Goal: Use online tool/utility: Utilize a website feature to perform a specific function

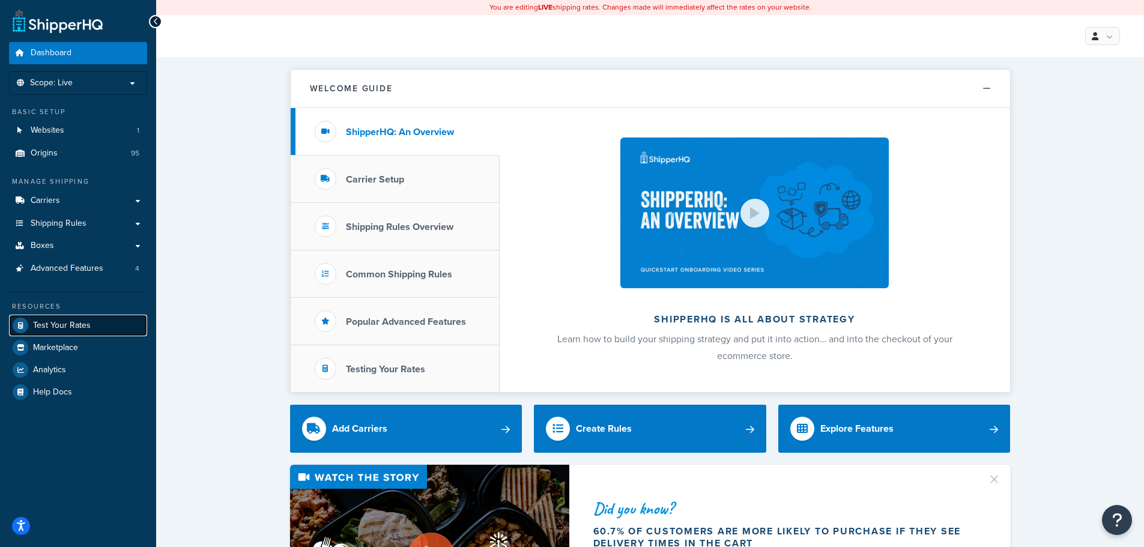
click at [80, 328] on span "Test Your Rates" at bounding box center [62, 326] width 58 height 10
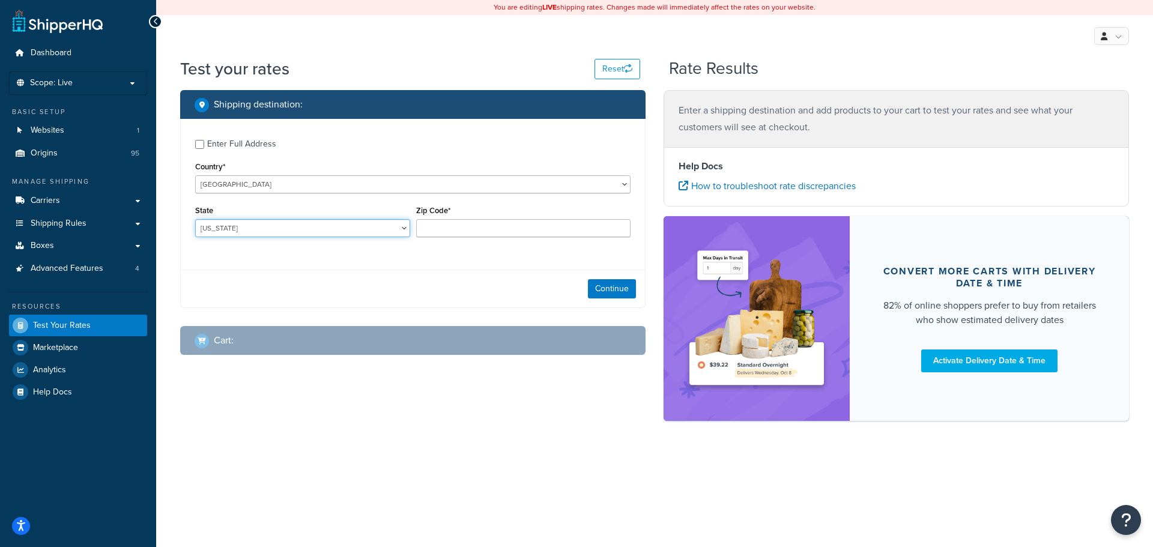
click at [258, 225] on select "[US_STATE] [US_STATE] [US_STATE] [US_STATE] [US_STATE] Armed Forces Americas Ar…" at bounding box center [302, 228] width 215 height 18
select select "GA"
click at [195, 220] on select "[US_STATE] [US_STATE] [US_STATE] [US_STATE] [US_STATE] Armed Forces Americas Ar…" at bounding box center [302, 228] width 215 height 18
click at [509, 221] on input "Zip Code*" at bounding box center [523, 228] width 215 height 18
type input "30041"
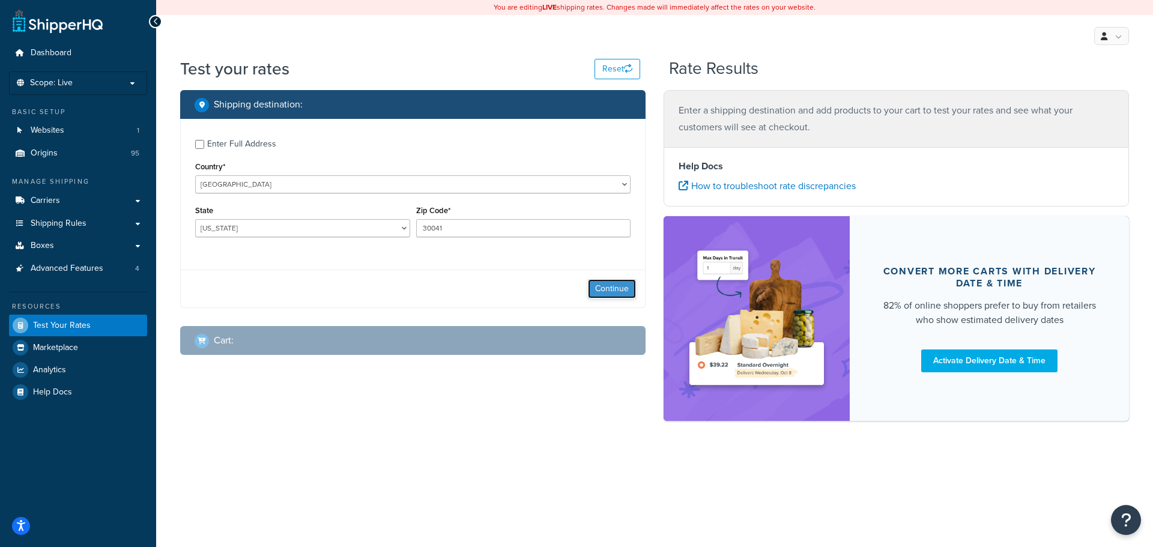
click at [603, 290] on button "Continue" at bounding box center [612, 288] width 48 height 19
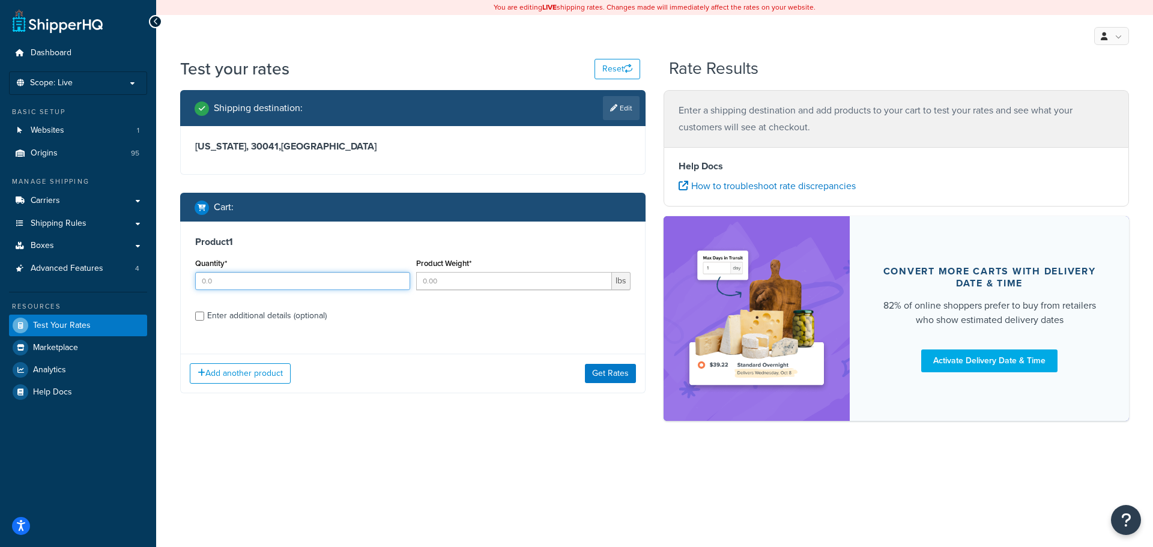
click at [216, 282] on input "Quantity*" at bounding box center [302, 281] width 215 height 18
type input "1"
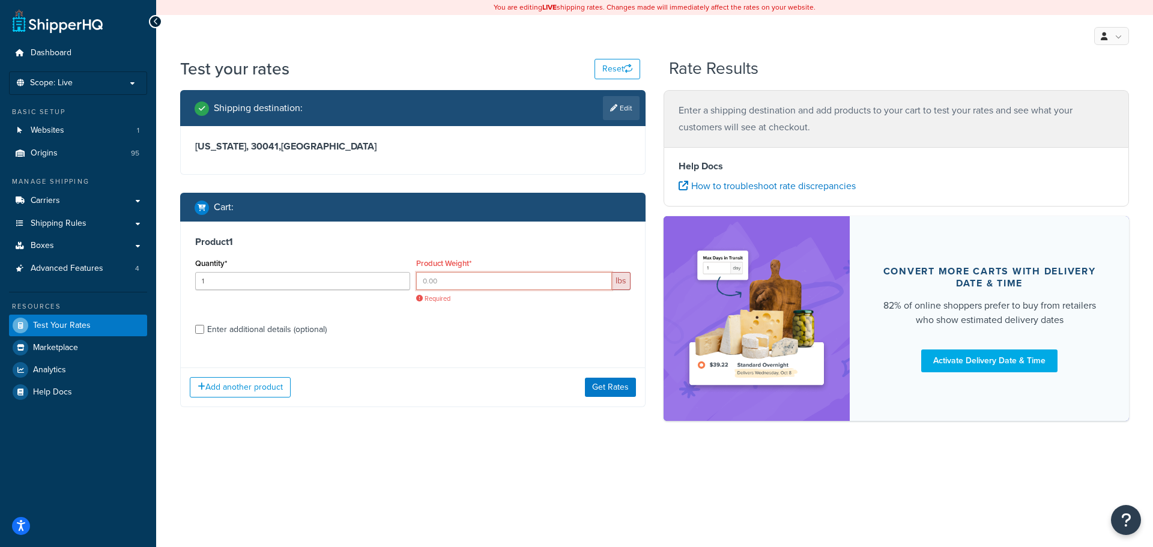
click at [430, 278] on input "Product Weight*" at bounding box center [514, 281] width 196 height 18
click at [501, 285] on input "Product Weight*" at bounding box center [514, 281] width 196 height 18
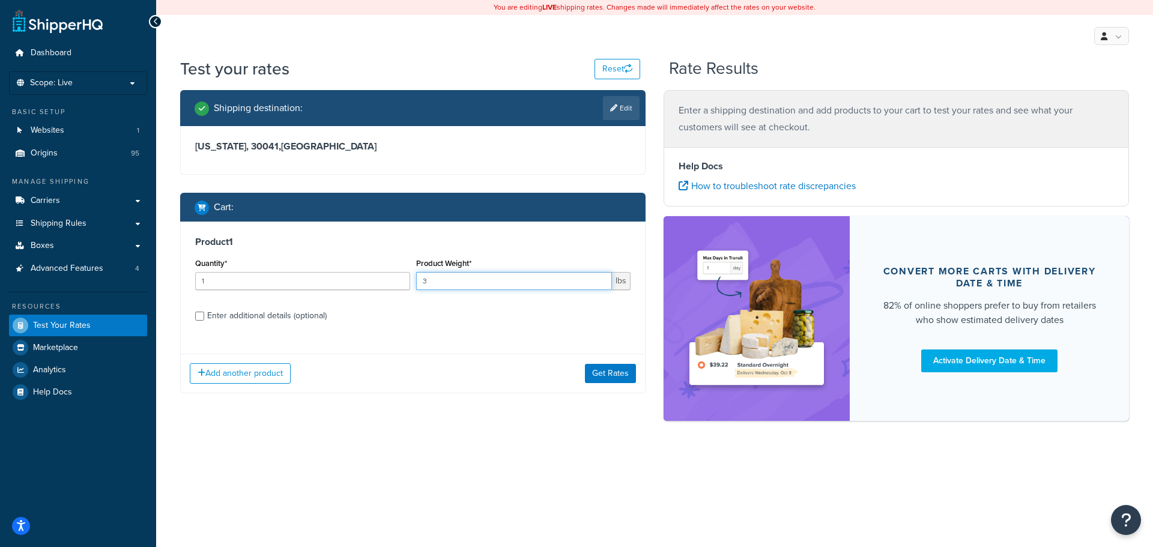
type input "3"
click at [266, 323] on div "Enter additional details (optional)" at bounding box center [266, 315] width 119 height 17
click at [204, 321] on input "Enter additional details (optional)" at bounding box center [199, 316] width 9 height 9
checkbox input "true"
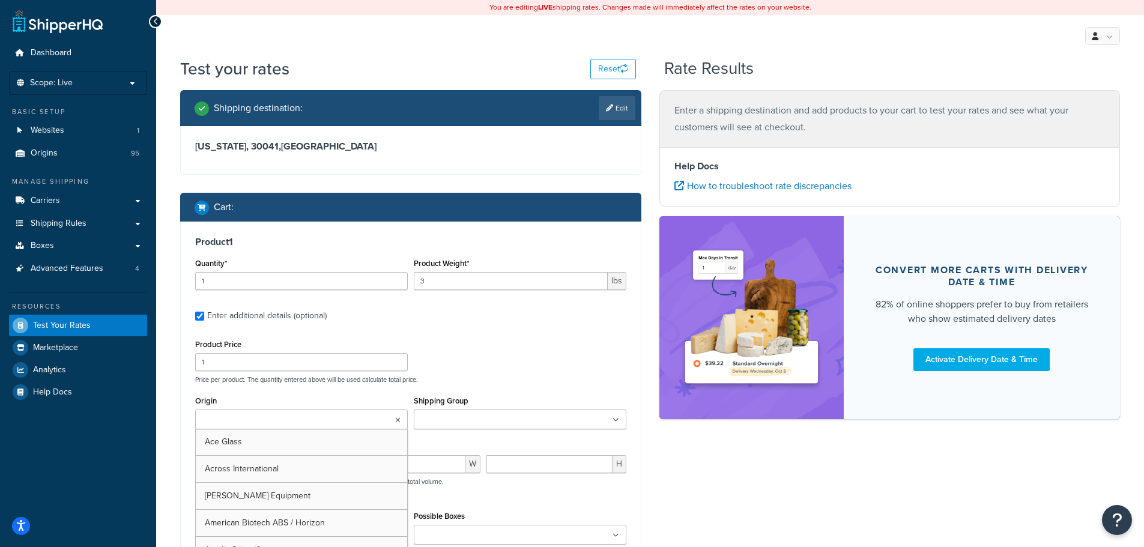
click at [274, 418] on input "Origin" at bounding box center [252, 420] width 106 height 13
type input "labch"
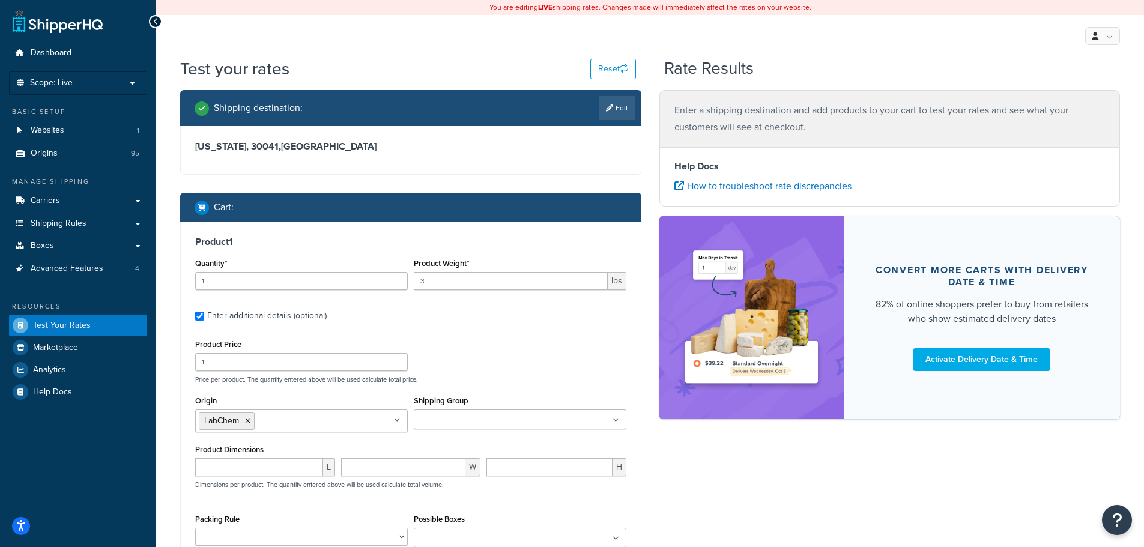
click at [546, 446] on div "Product Dimensions L W H Dimensions per product. The quantity entered above wil…" at bounding box center [410, 471] width 431 height 61
click at [233, 468] on input "number" at bounding box center [259, 467] width 128 height 18
type input "5"
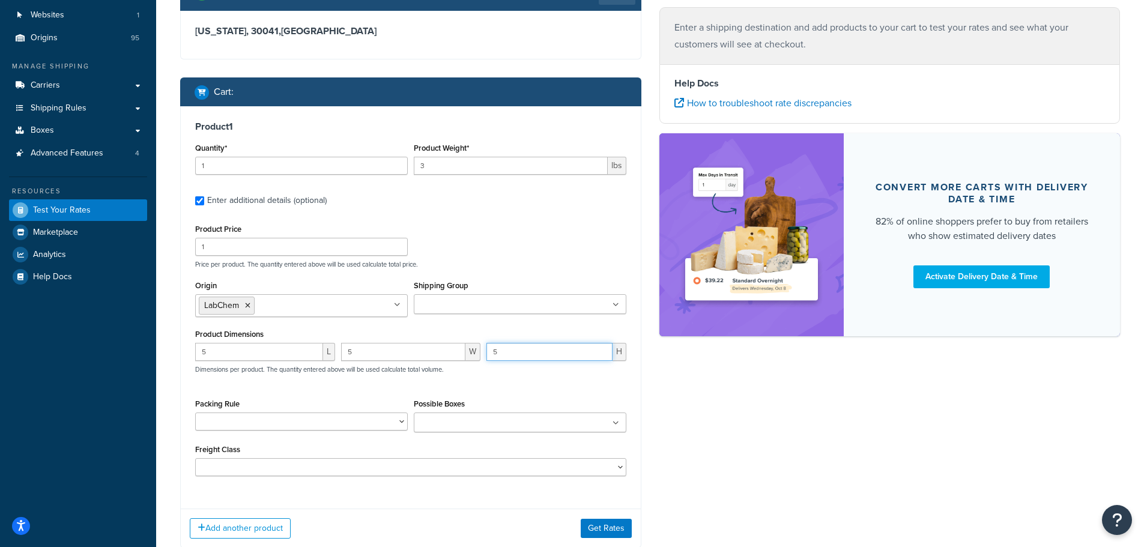
scroll to position [120, 0]
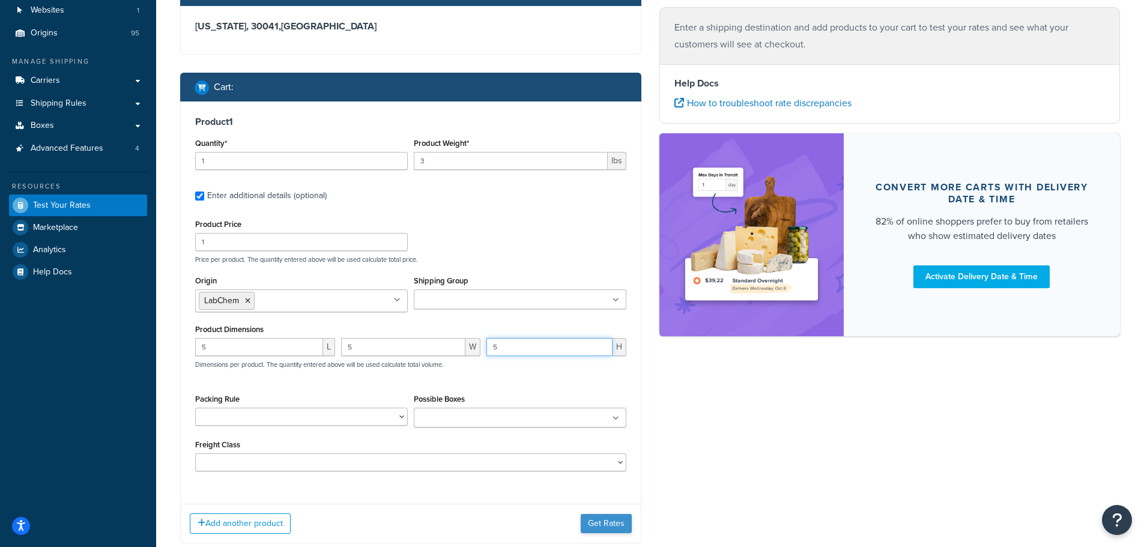
type input "5"
click at [610, 521] on button "Get Rates" at bounding box center [606, 523] width 51 height 19
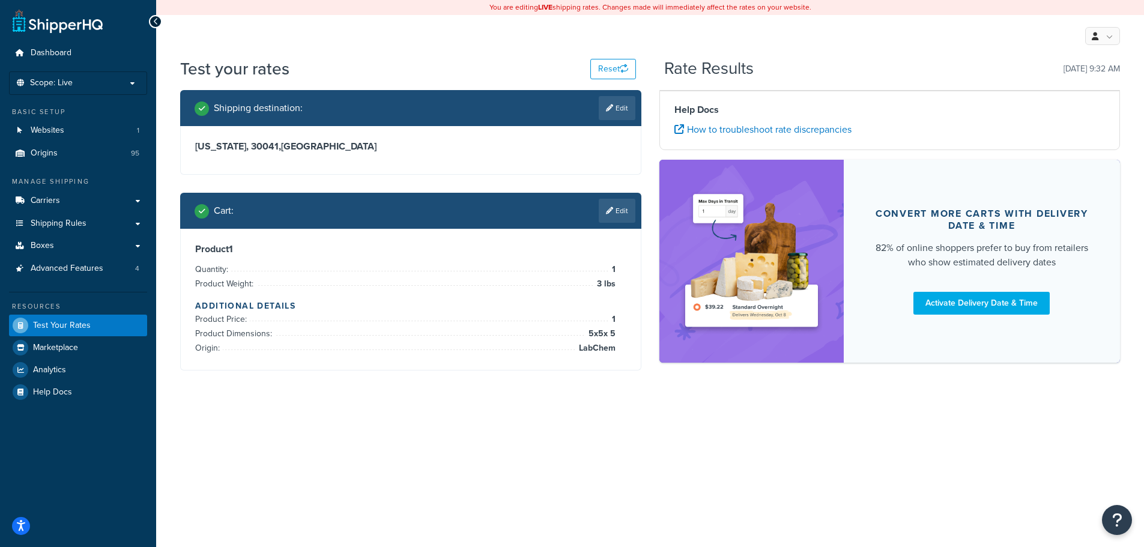
scroll to position [0, 0]
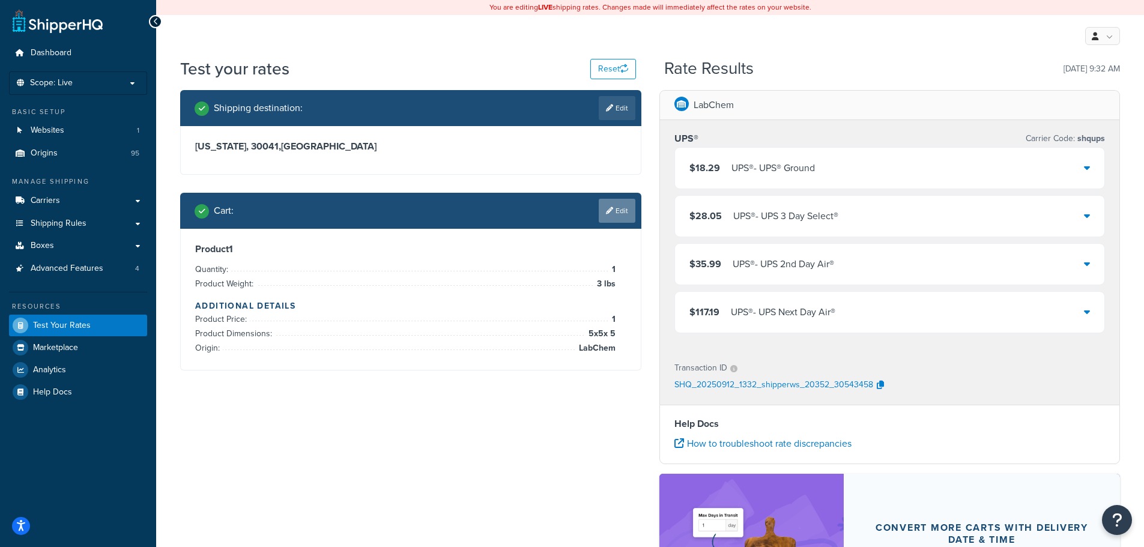
click at [619, 213] on link "Edit" at bounding box center [617, 211] width 37 height 24
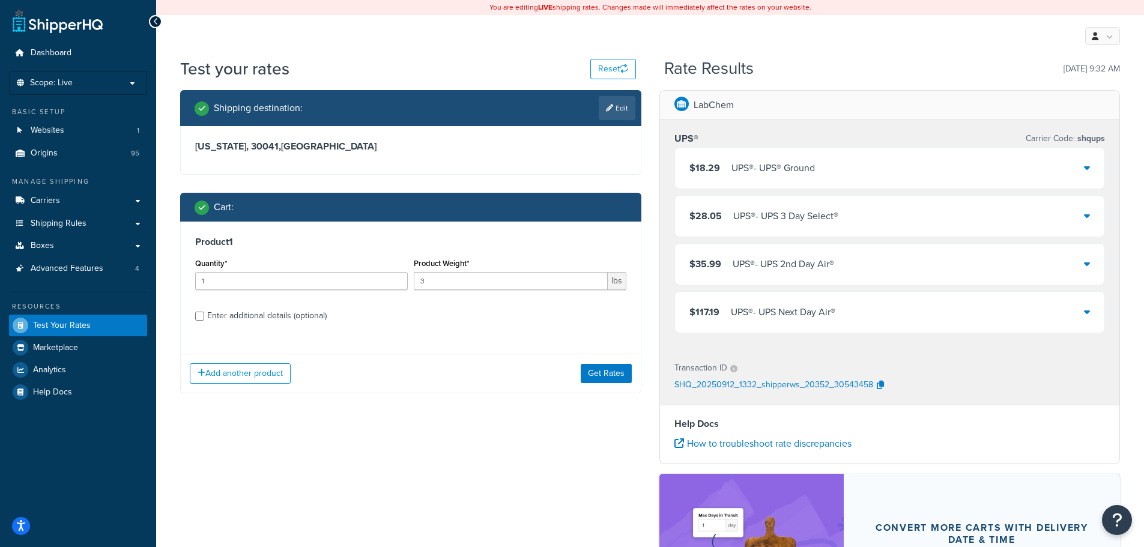
click at [274, 320] on div "Enter additional details (optional)" at bounding box center [266, 315] width 119 height 17
click at [204, 320] on input "Enter additional details (optional)" at bounding box center [199, 316] width 9 height 9
checkbox input "true"
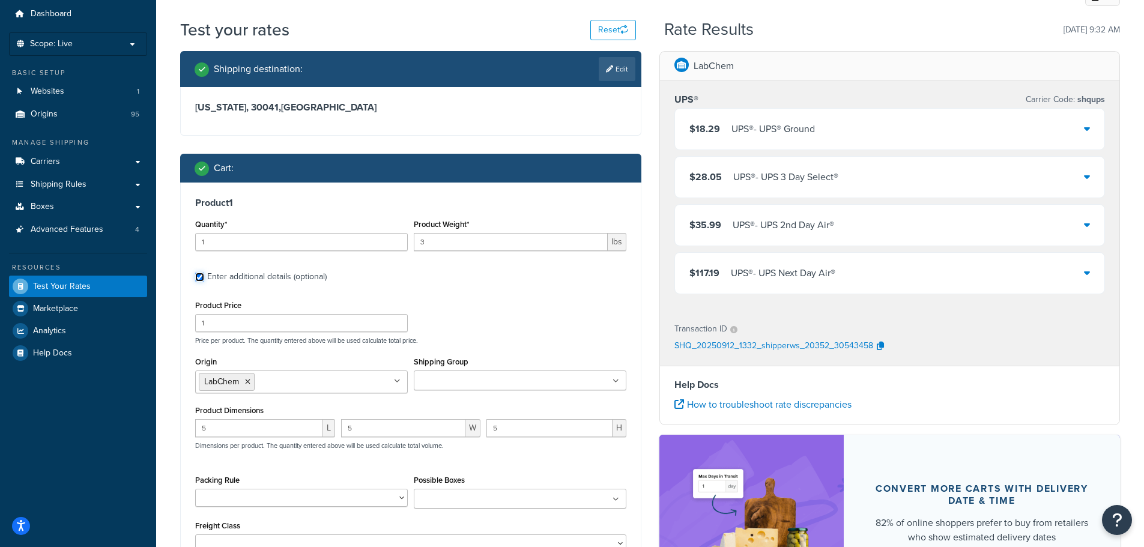
scroll to position [120, 0]
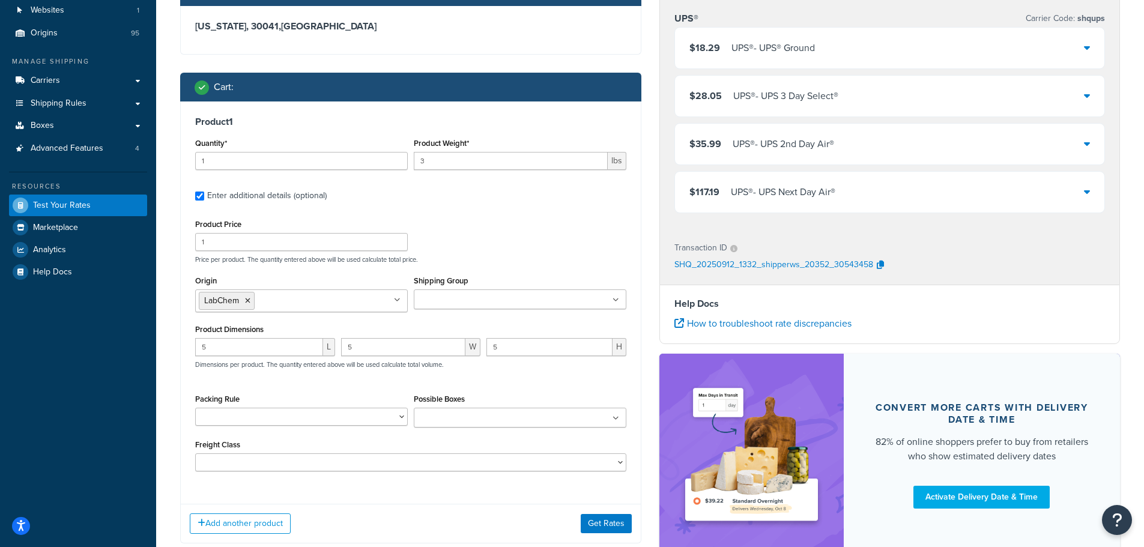
click at [468, 300] on input "Shipping Group" at bounding box center [470, 300] width 106 height 13
click at [608, 523] on button "Get Rates" at bounding box center [606, 523] width 51 height 19
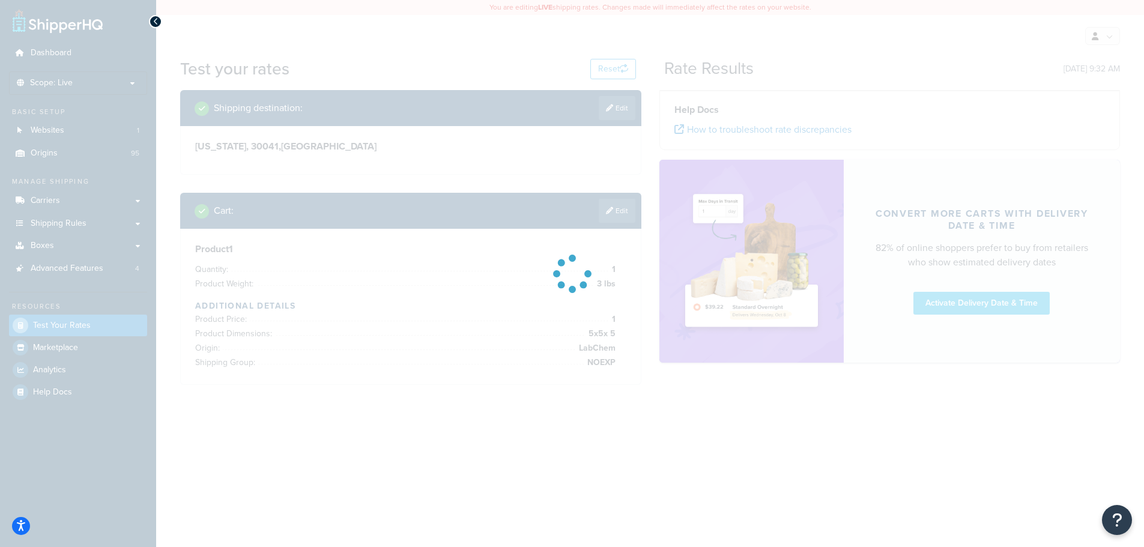
scroll to position [0, 0]
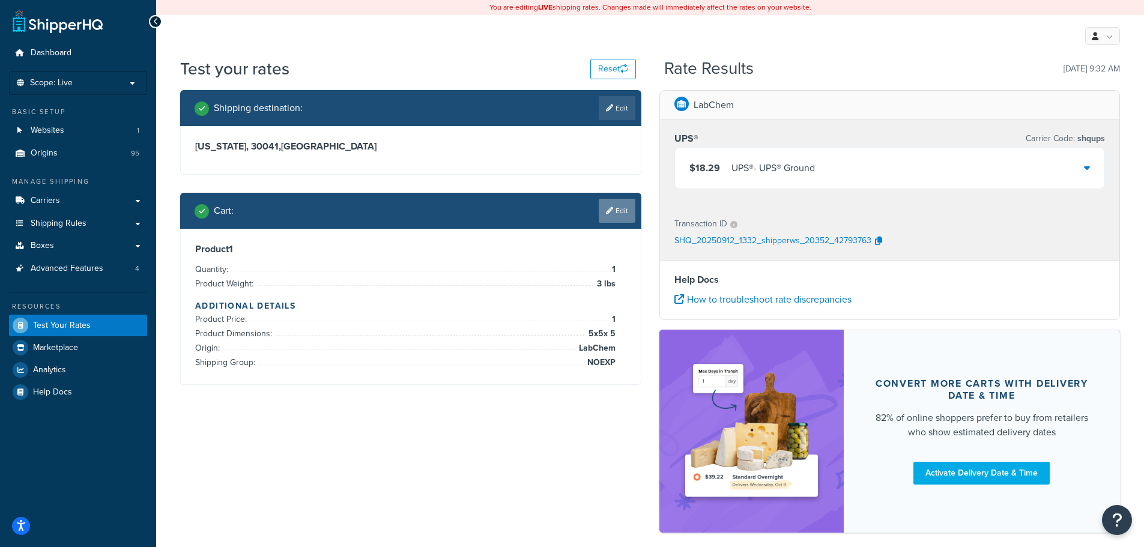
click at [614, 211] on link "Edit" at bounding box center [617, 211] width 37 height 24
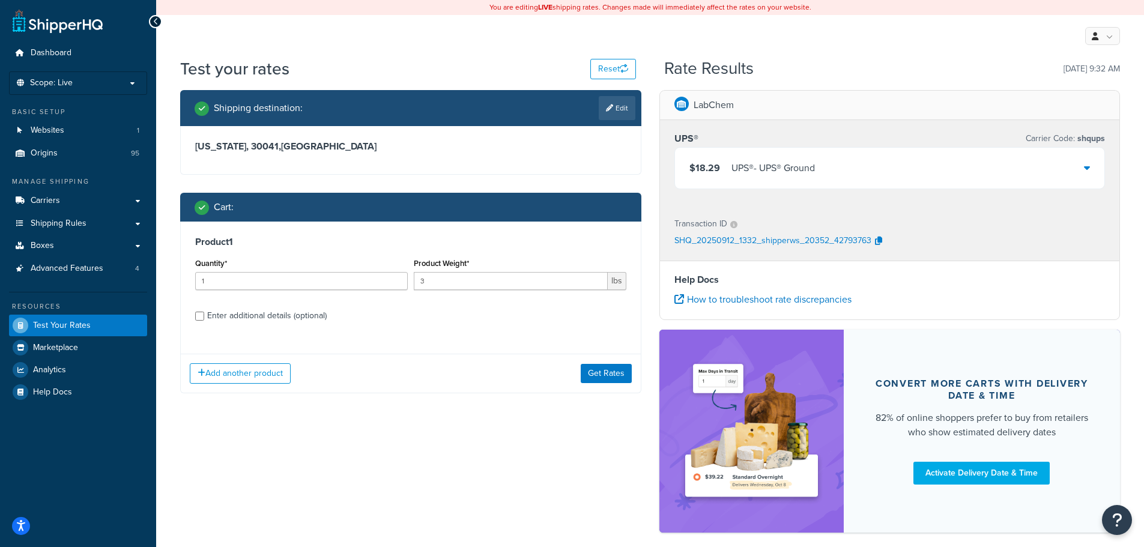
click at [310, 315] on div "Enter additional details (optional)" at bounding box center [266, 315] width 119 height 17
click at [204, 315] on input "Enter additional details (optional)" at bounding box center [199, 316] width 9 height 9
checkbox input "true"
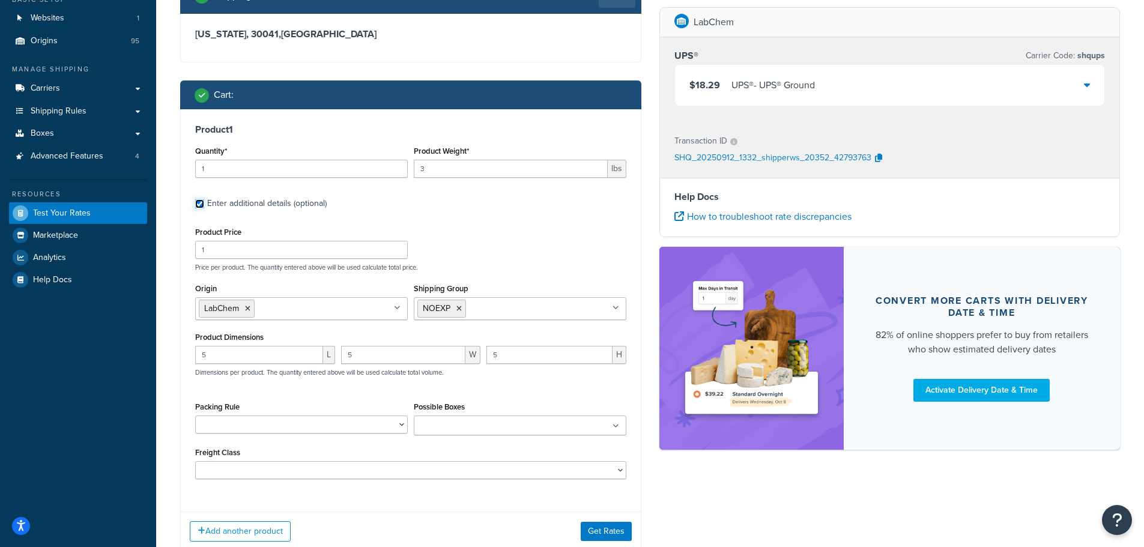
scroll to position [120, 0]
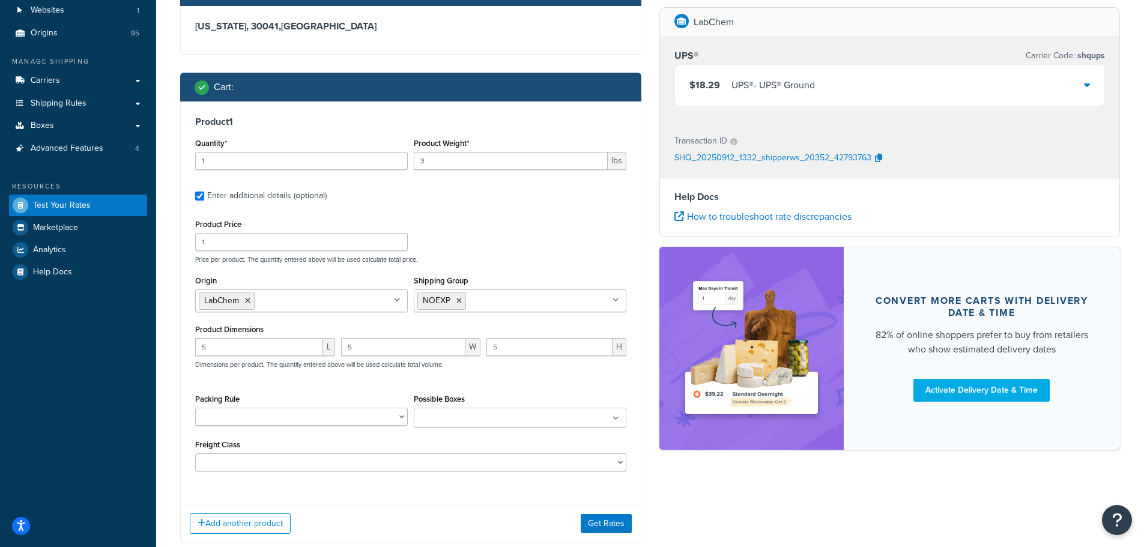
click at [493, 295] on input "Shipping Group" at bounding box center [522, 300] width 106 height 13
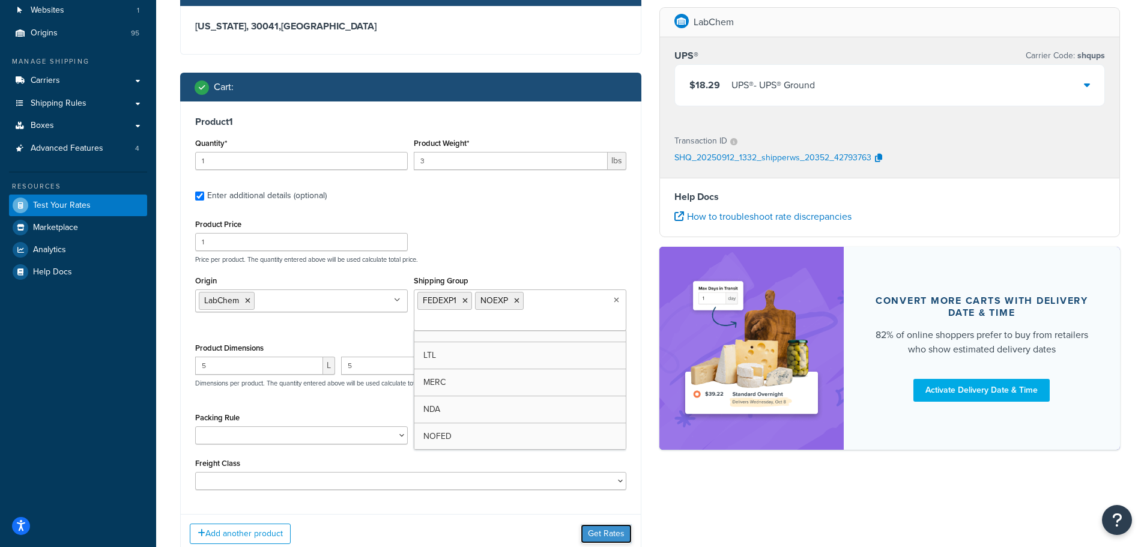
click at [609, 529] on button "Get Rates" at bounding box center [606, 533] width 51 height 19
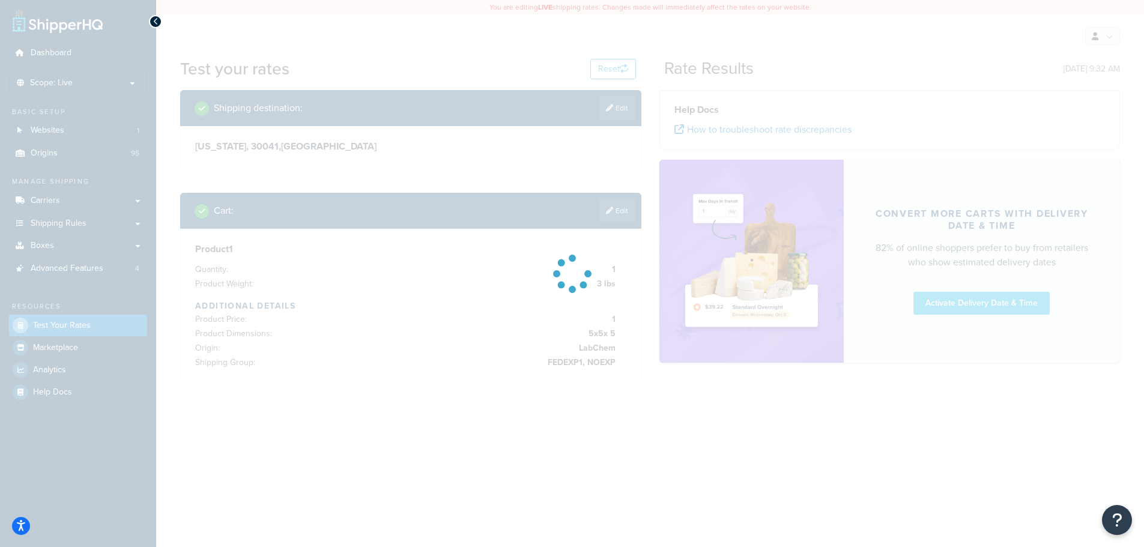
scroll to position [0, 0]
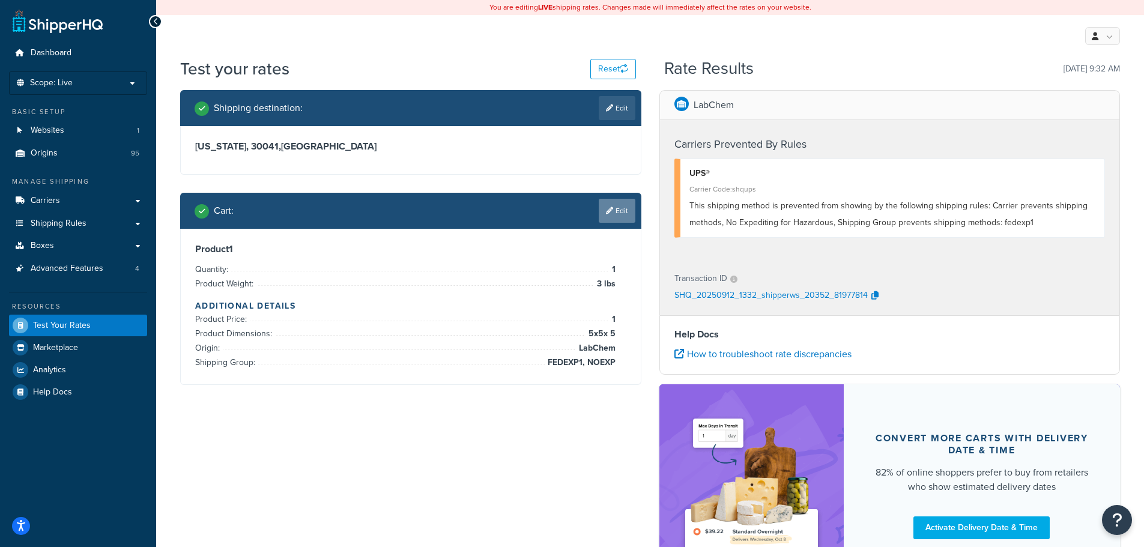
click at [621, 211] on link "Edit" at bounding box center [617, 211] width 37 height 24
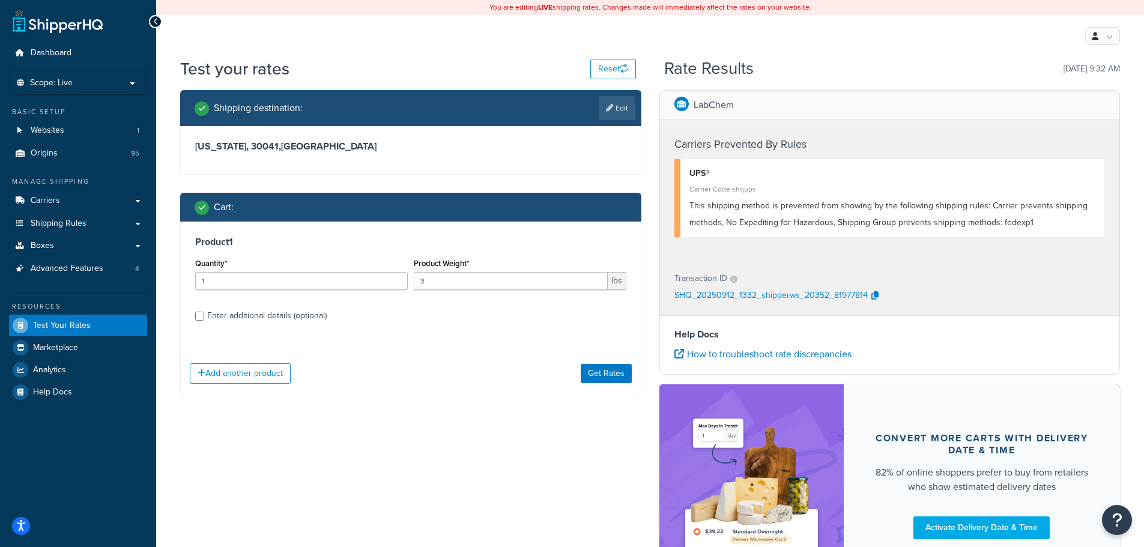
click at [315, 315] on div "Enter additional details (optional)" at bounding box center [266, 315] width 119 height 17
click at [204, 315] on input "Enter additional details (optional)" at bounding box center [199, 316] width 9 height 9
checkbox input "true"
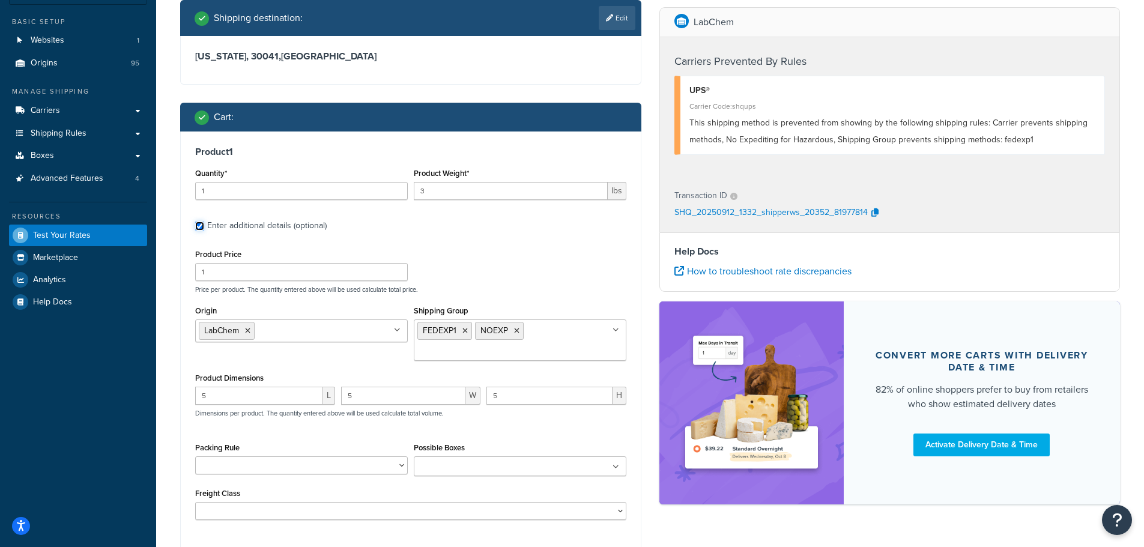
scroll to position [120, 0]
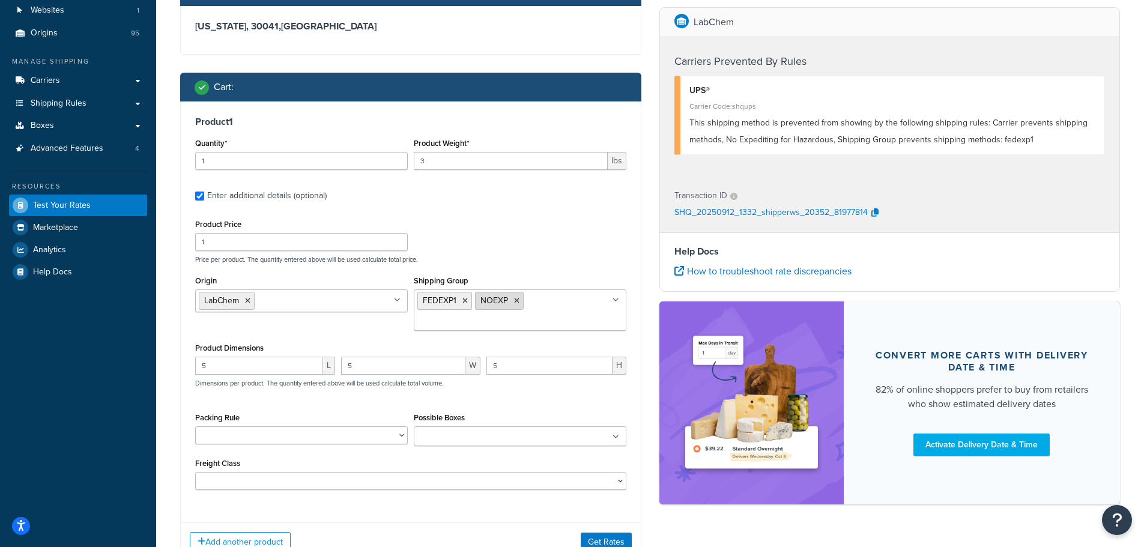
click at [516, 300] on icon at bounding box center [516, 300] width 5 height 7
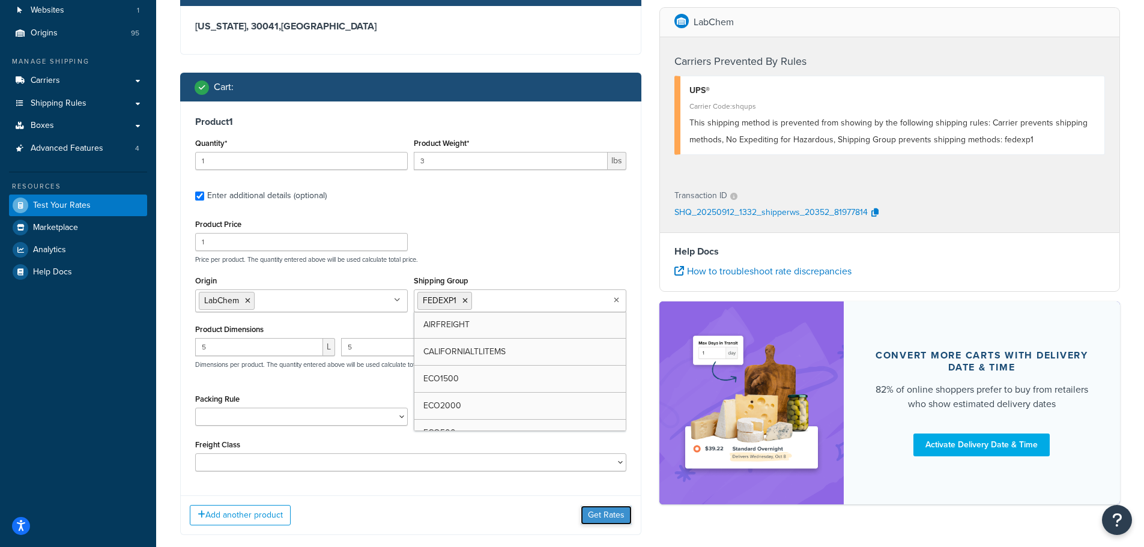
click at [608, 518] on button "Get Rates" at bounding box center [606, 514] width 51 height 19
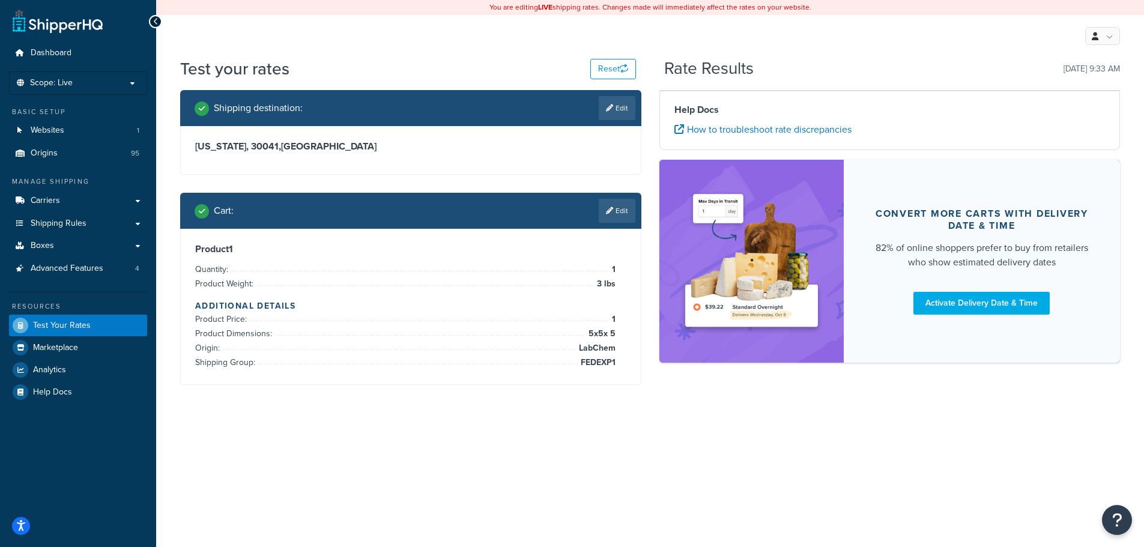
scroll to position [0, 0]
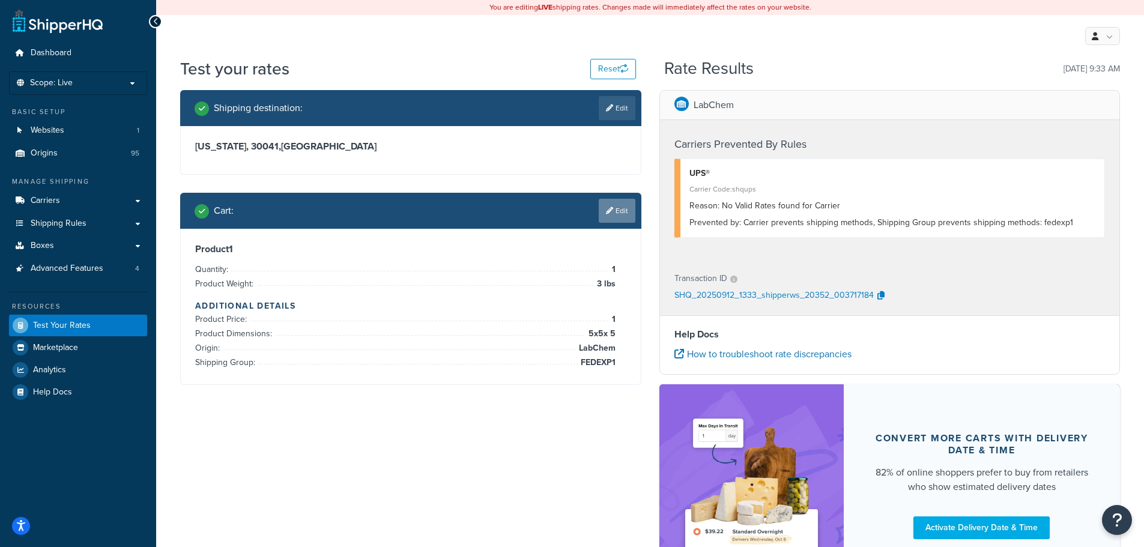
click at [606, 213] on icon at bounding box center [609, 210] width 7 height 7
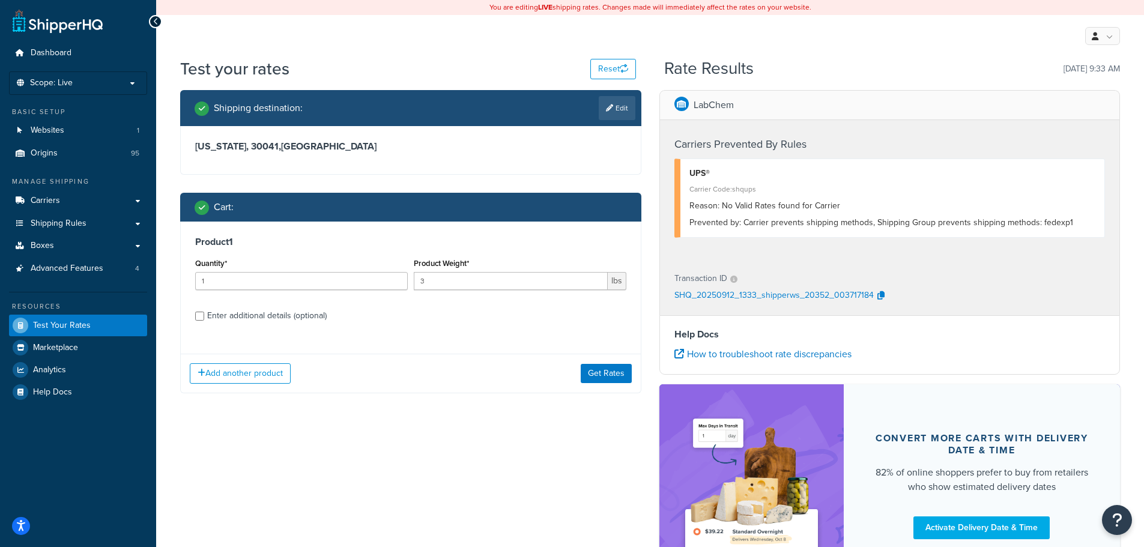
click at [252, 313] on div "Enter additional details (optional)" at bounding box center [266, 315] width 119 height 17
click at [204, 313] on input "Enter additional details (optional)" at bounding box center [199, 316] width 9 height 9
checkbox input "true"
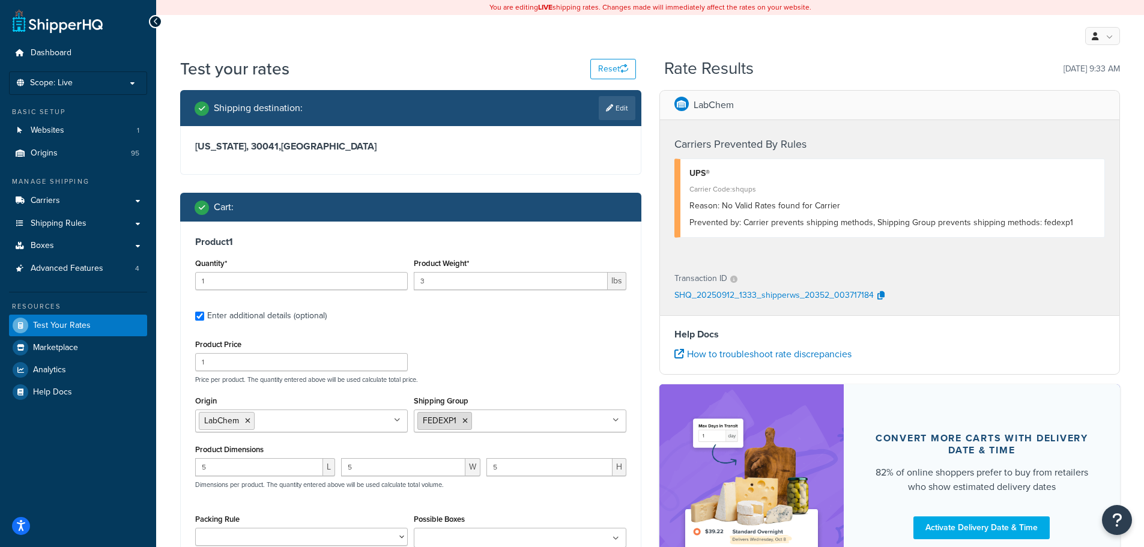
click at [466, 420] on icon at bounding box center [464, 420] width 5 height 7
click at [474, 421] on input "Shipping Group" at bounding box center [470, 420] width 106 height 13
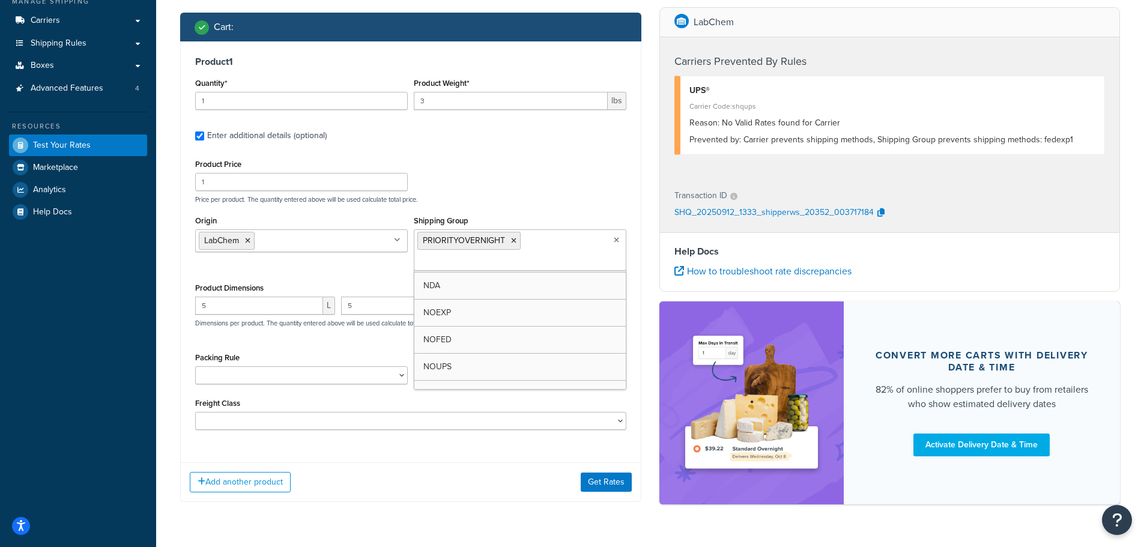
scroll to position [295, 0]
click at [610, 487] on button "Get Rates" at bounding box center [606, 481] width 51 height 19
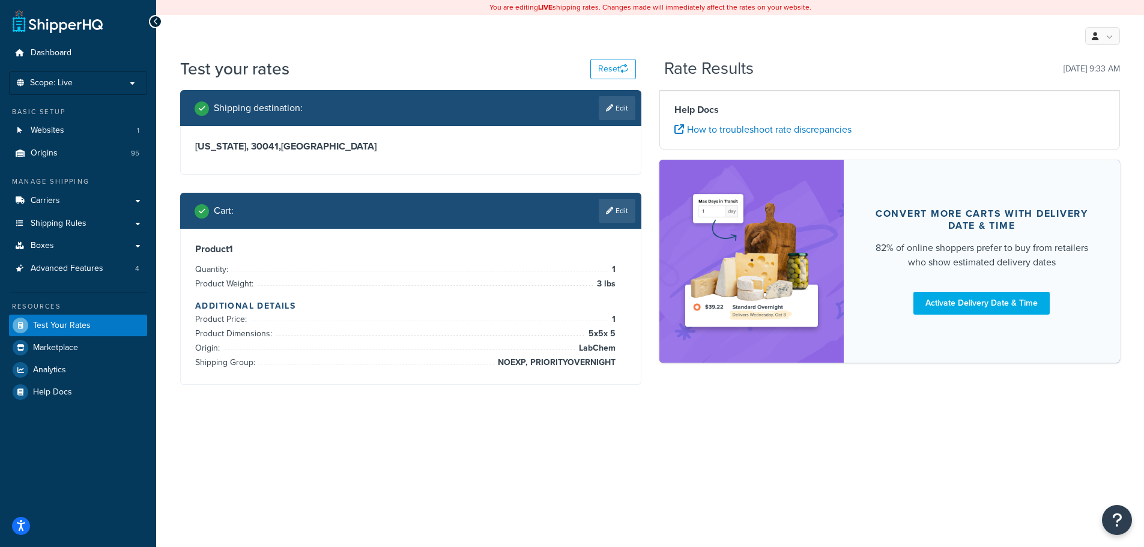
scroll to position [0, 0]
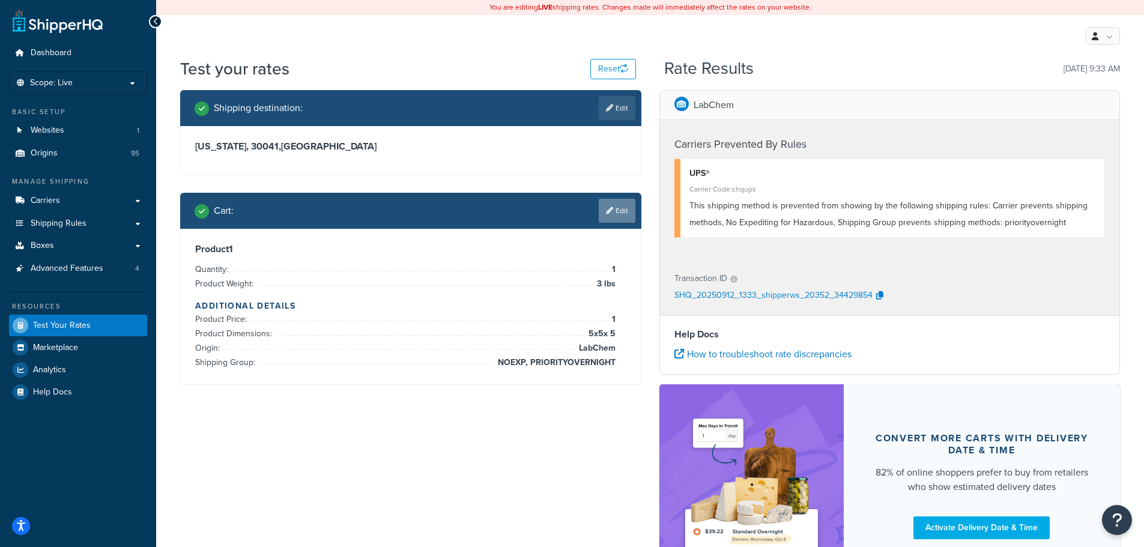
click at [615, 211] on link "Edit" at bounding box center [617, 211] width 37 height 24
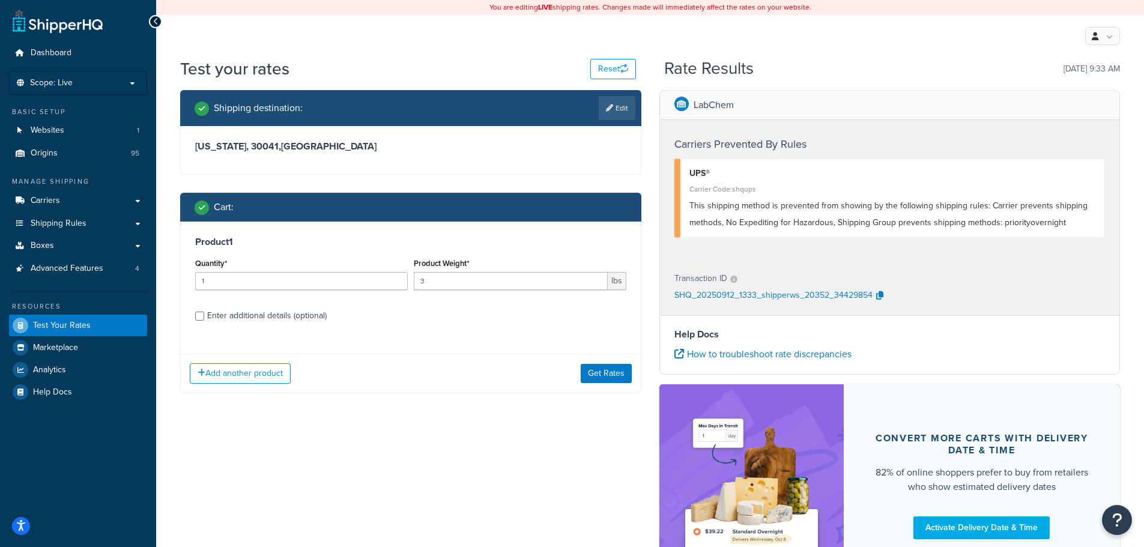
click at [364, 320] on label "Enter additional details (optional)" at bounding box center [416, 314] width 419 height 19
click at [204, 320] on input "Enter additional details (optional)" at bounding box center [199, 316] width 9 height 9
checkbox input "true"
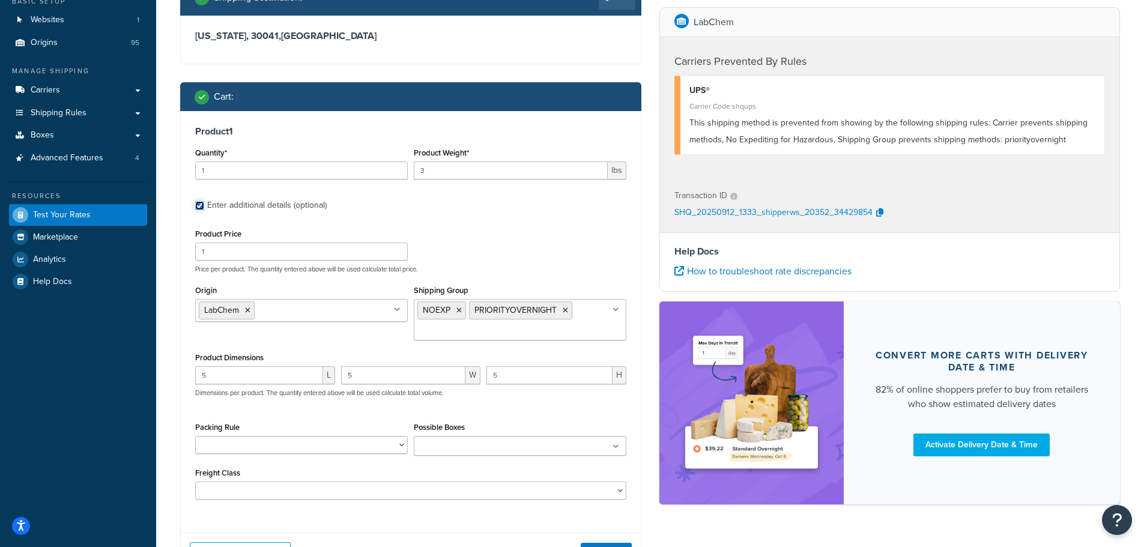
scroll to position [113, 0]
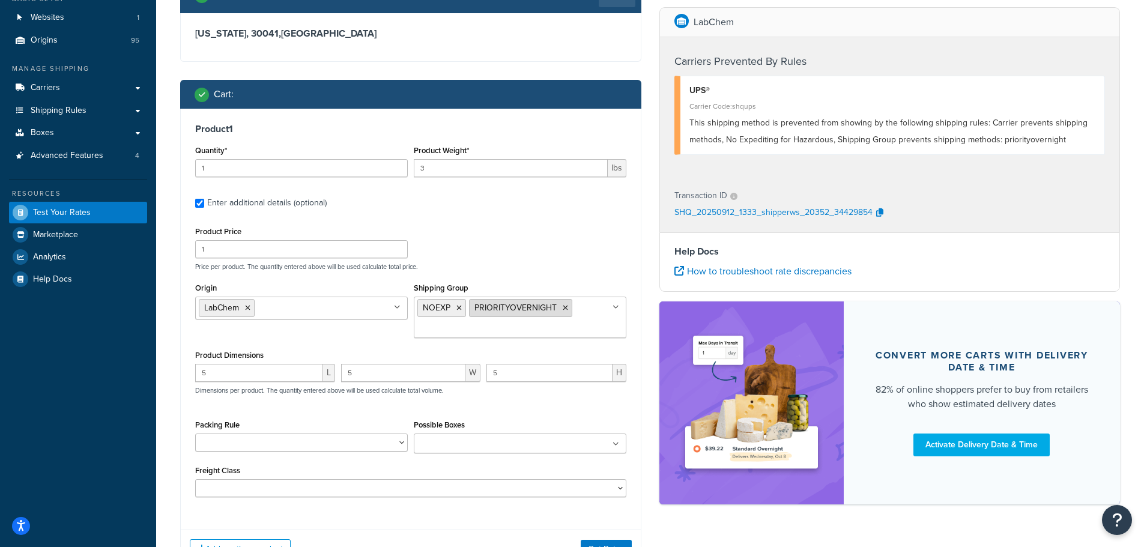
click at [565, 309] on icon at bounding box center [565, 307] width 5 height 7
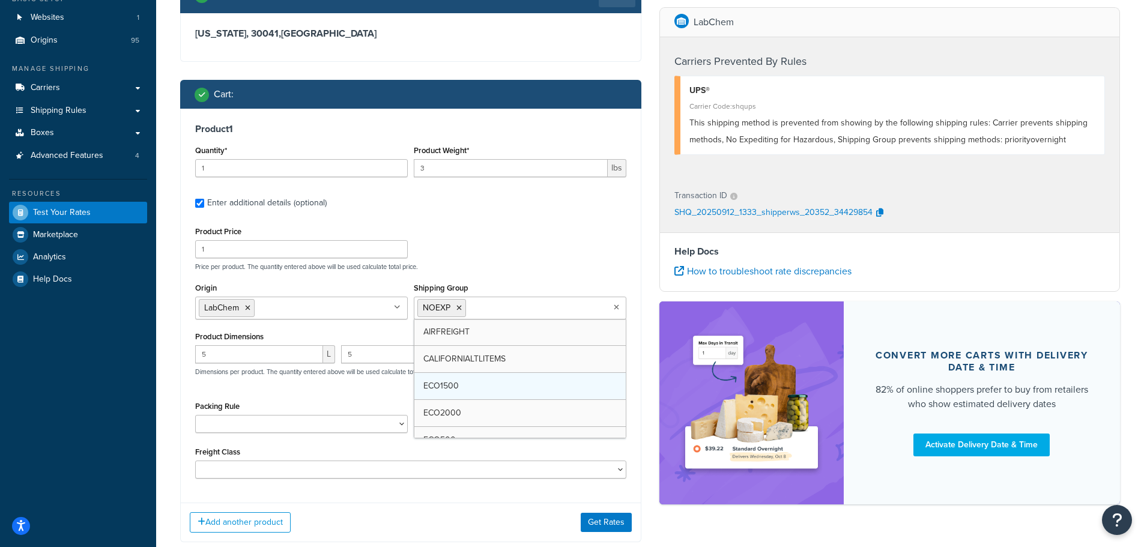
scroll to position [120, 0]
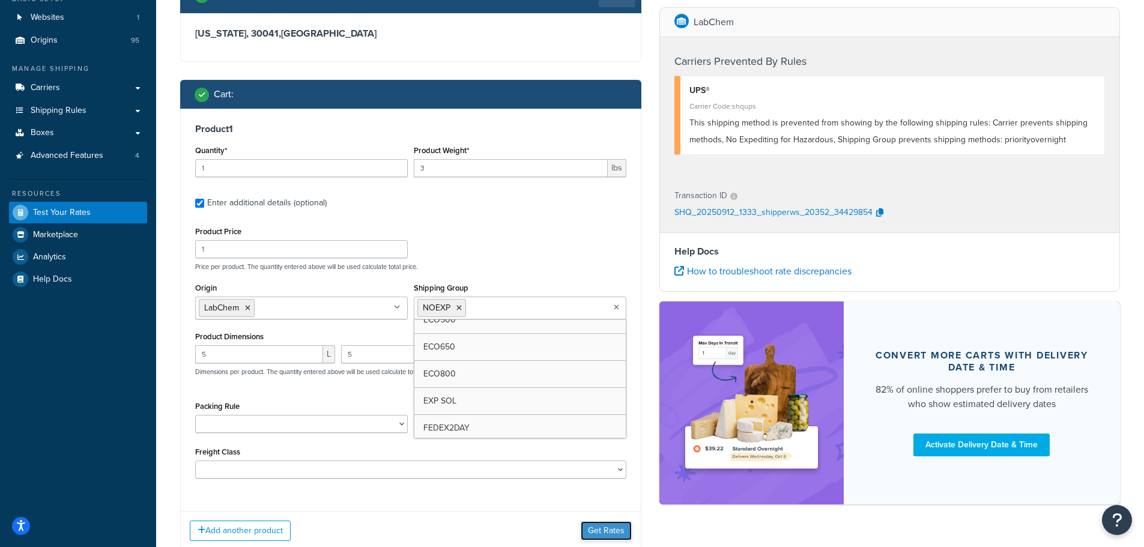
click at [612, 527] on button "Get Rates" at bounding box center [606, 530] width 51 height 19
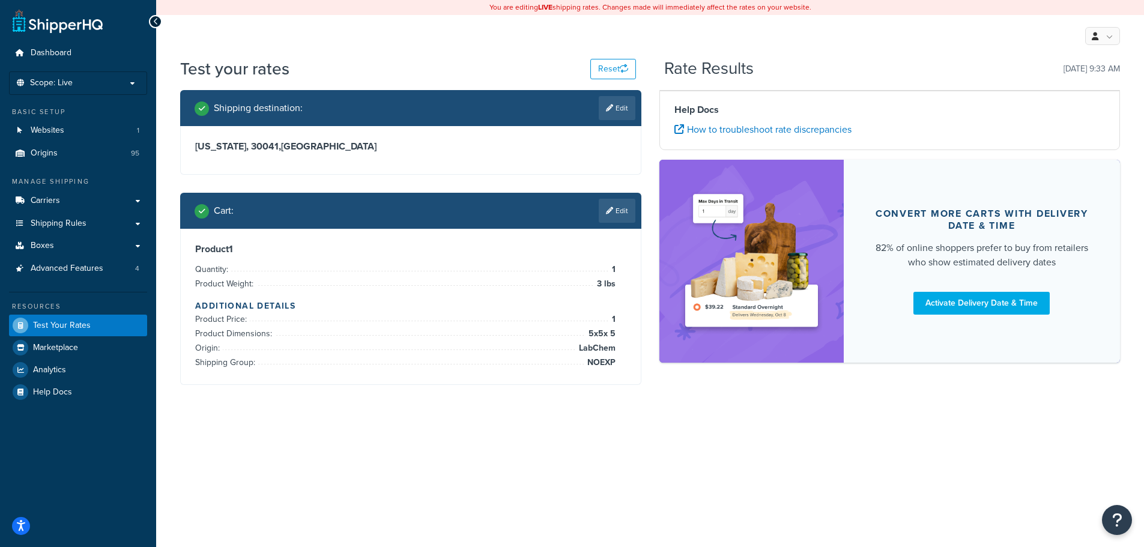
scroll to position [0, 0]
